Goal: Information Seeking & Learning: Learn about a topic

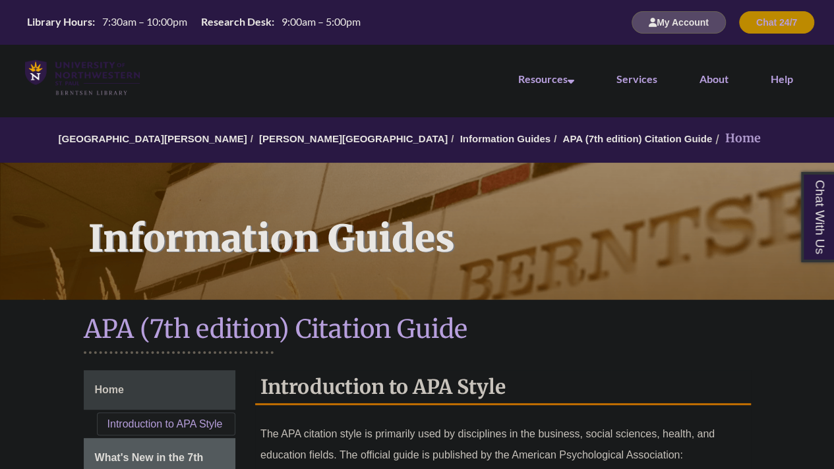
click at [537, 358] on div "APA (7th edition) Citation Guide" at bounding box center [417, 338] width 667 height 51
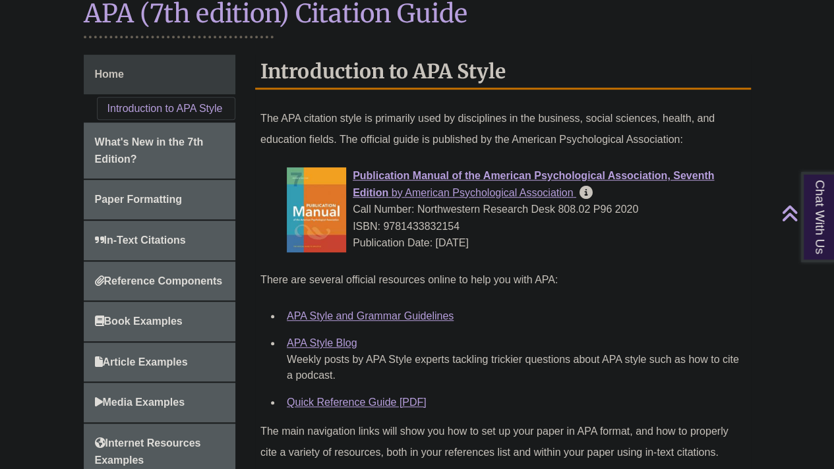
scroll to position [315, 0]
